Goal: Find specific page/section: Find specific page/section

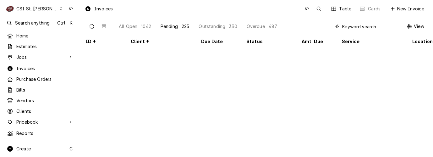
scroll to position [248, 0]
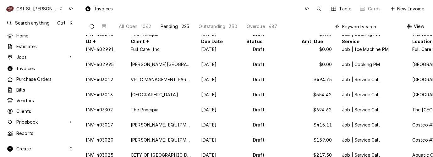
click at [163, 24] on div "Pending" at bounding box center [169, 26] width 17 height 6
click at [125, 26] on div "All Open" at bounding box center [128, 26] width 19 height 6
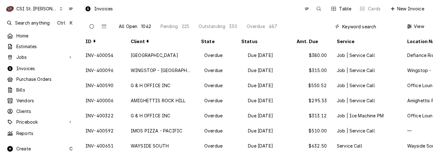
click at [21, 37] on span "Home" at bounding box center [44, 36] width 57 height 6
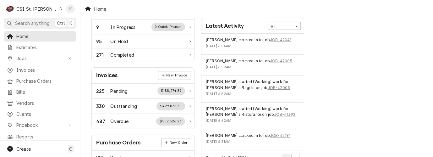
scroll to position [153, 0]
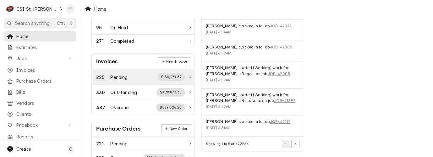
click at [123, 74] on div "Pending" at bounding box center [119, 77] width 17 height 7
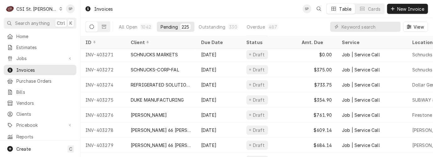
scroll to position [2254, 0]
